Goal: Check status: Check status

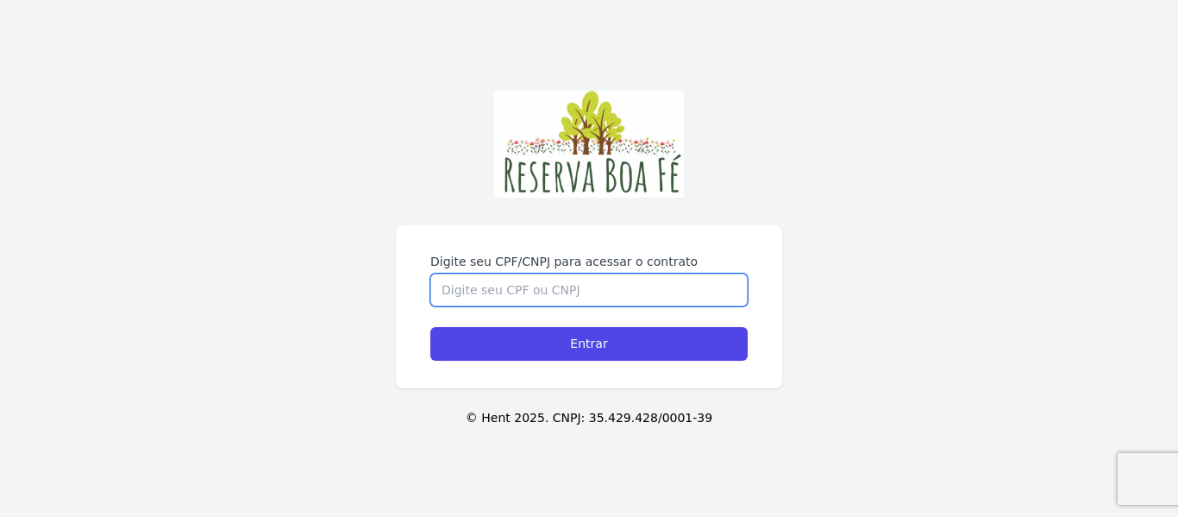
click at [581, 283] on input "Digite seu CPF/CNPJ para acessar o contrato" at bounding box center [588, 289] width 317 height 33
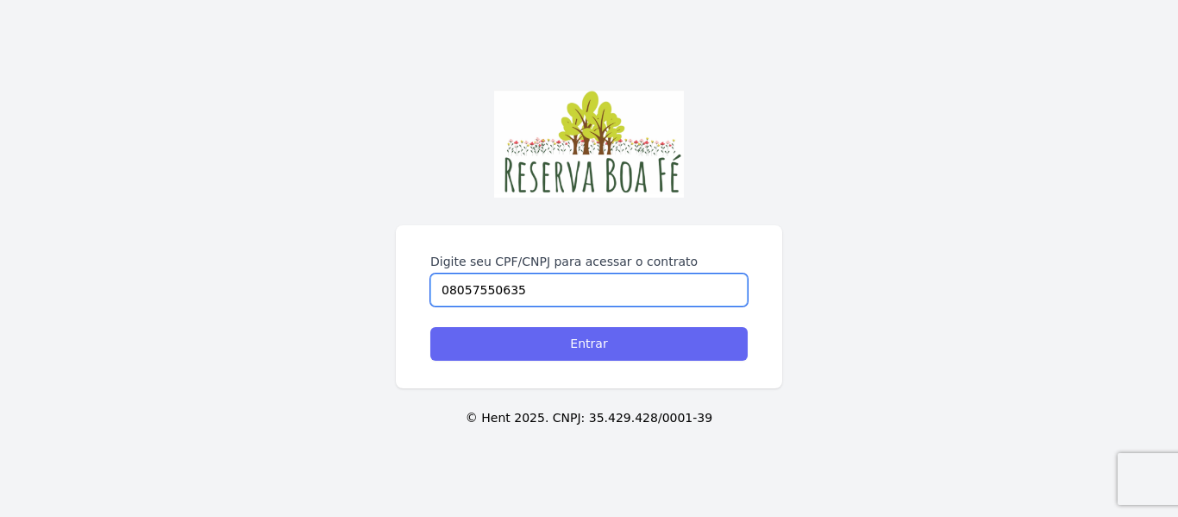
type input "08057550635"
click at [587, 337] on input "Entrar" at bounding box center [588, 344] width 317 height 34
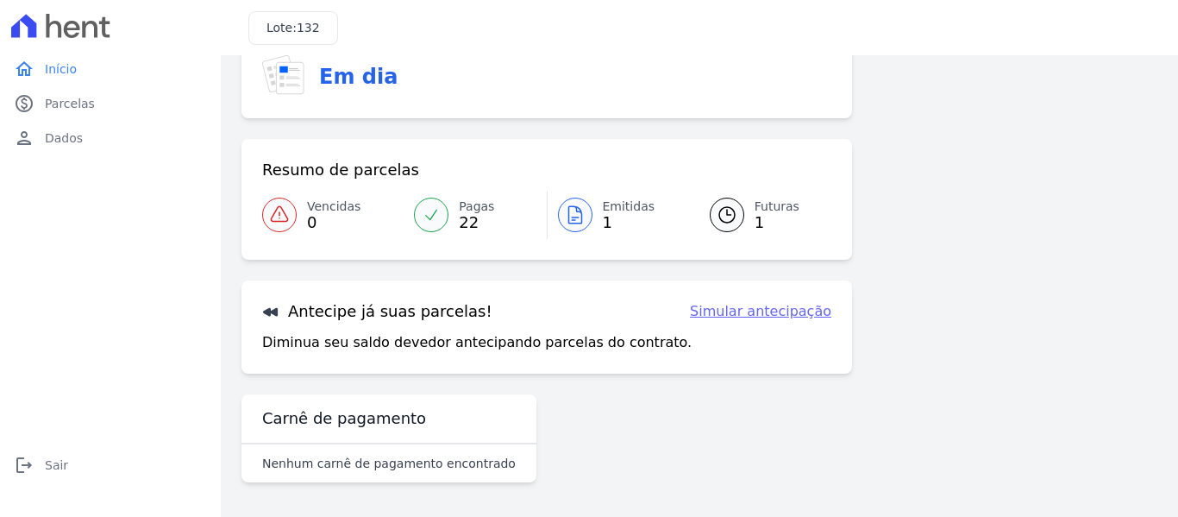
scroll to position [15, 0]
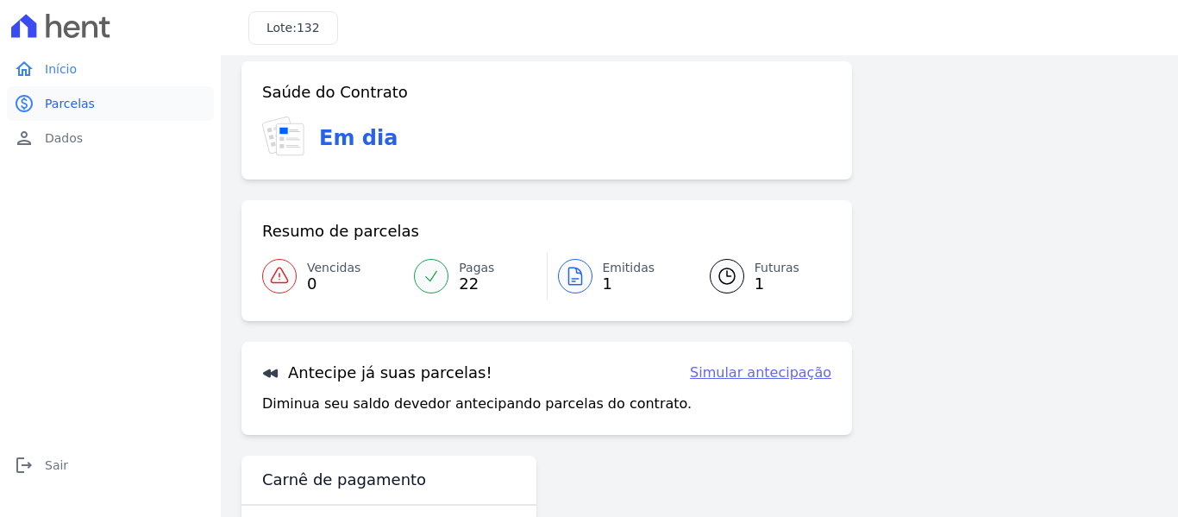
click at [39, 98] on link "paid Parcelas" at bounding box center [110, 103] width 207 height 35
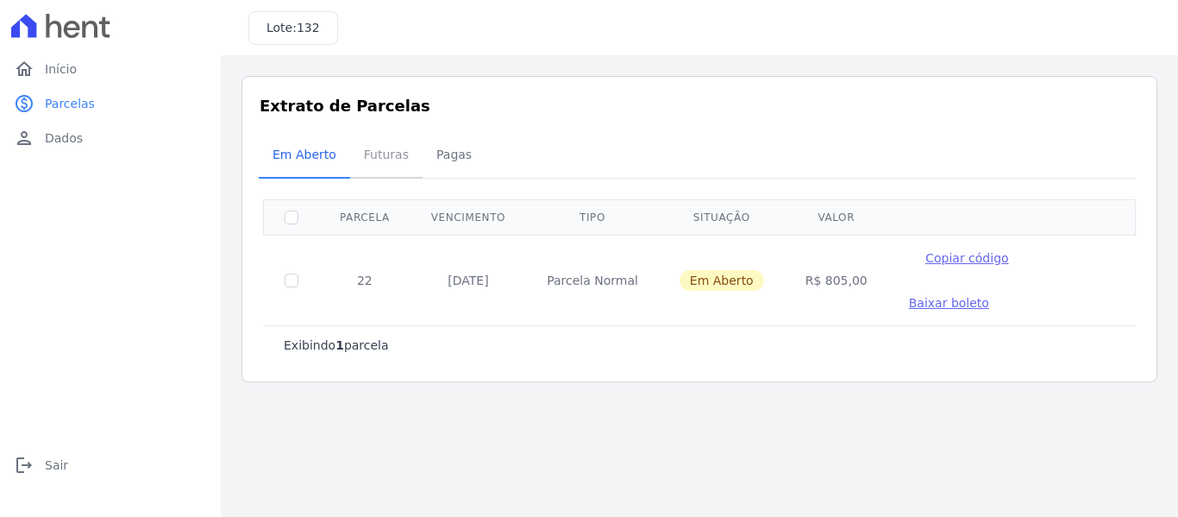
click at [371, 161] on span "Futuras" at bounding box center [387, 154] width 66 height 35
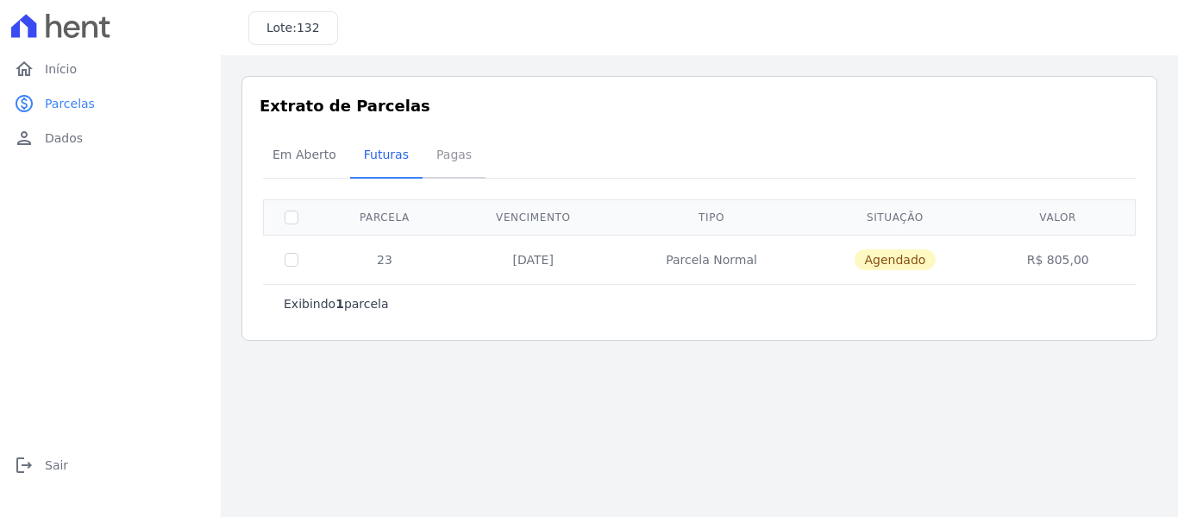
click at [449, 154] on span "Pagas" at bounding box center [454, 154] width 56 height 35
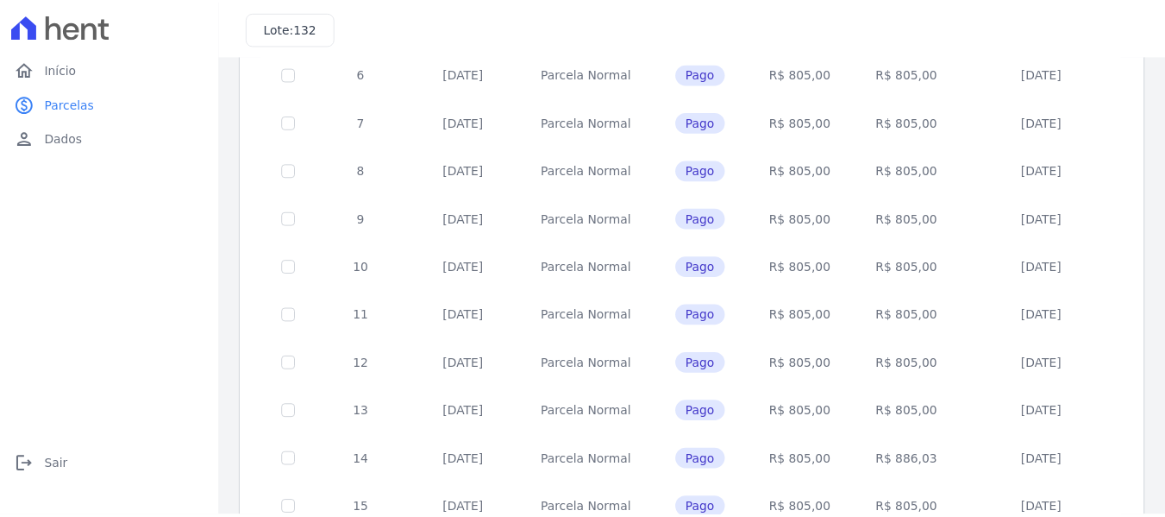
scroll to position [785, 0]
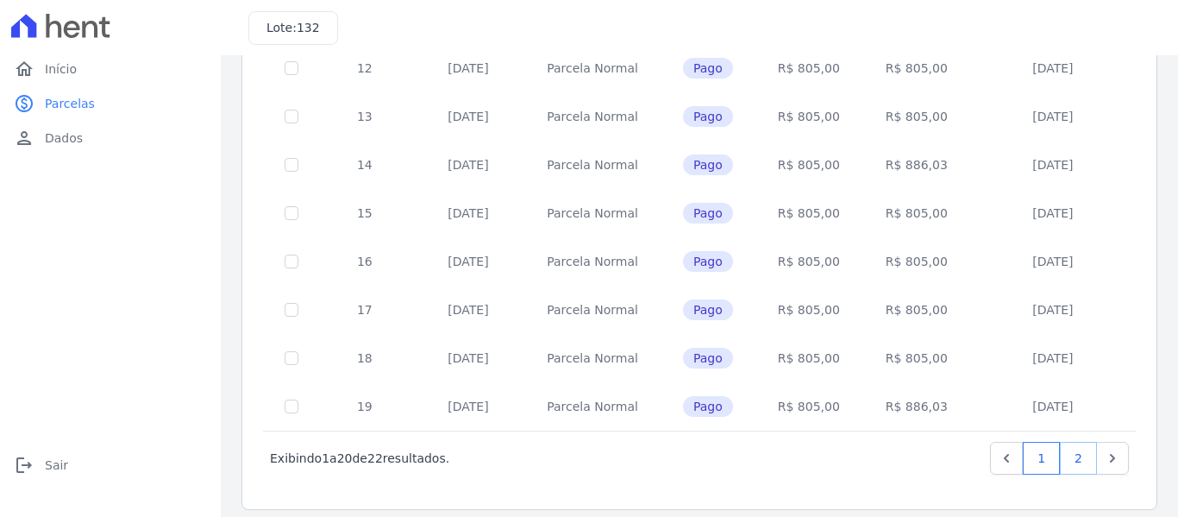
click at [1060, 445] on link "2" at bounding box center [1078, 458] width 37 height 33
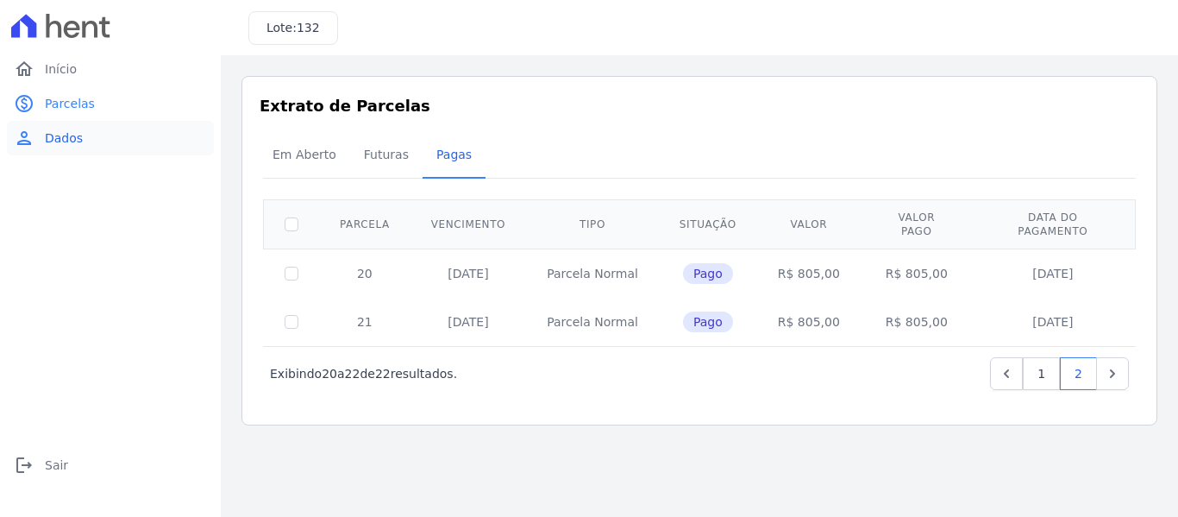
click at [66, 130] on span "Dados" at bounding box center [64, 137] width 38 height 17
